Goal: Task Accomplishment & Management: Manage account settings

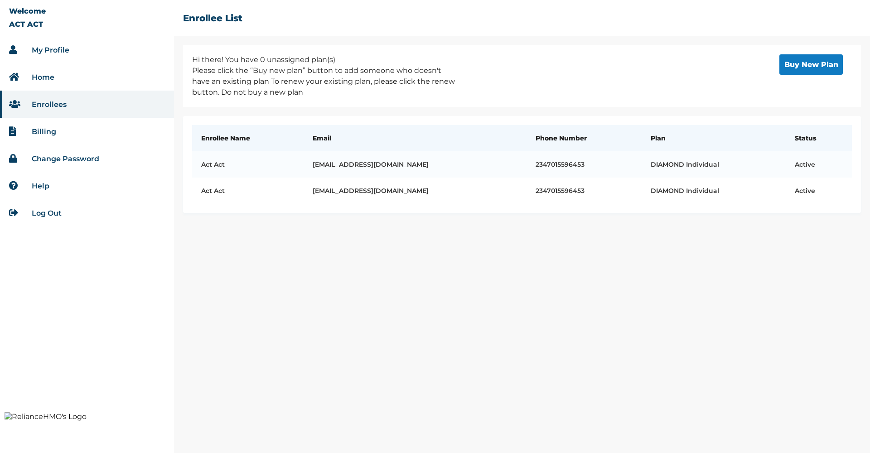
click at [53, 48] on link "My Profile" at bounding box center [51, 50] width 38 height 9
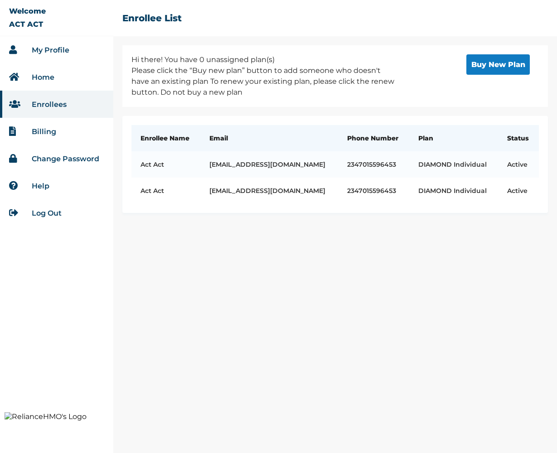
click at [34, 50] on link "My Profile" at bounding box center [51, 50] width 38 height 9
click at [45, 50] on link "My Profile" at bounding box center [51, 50] width 38 height 9
click at [52, 50] on link "My Profile" at bounding box center [51, 50] width 38 height 9
